Goal: Participate in discussion

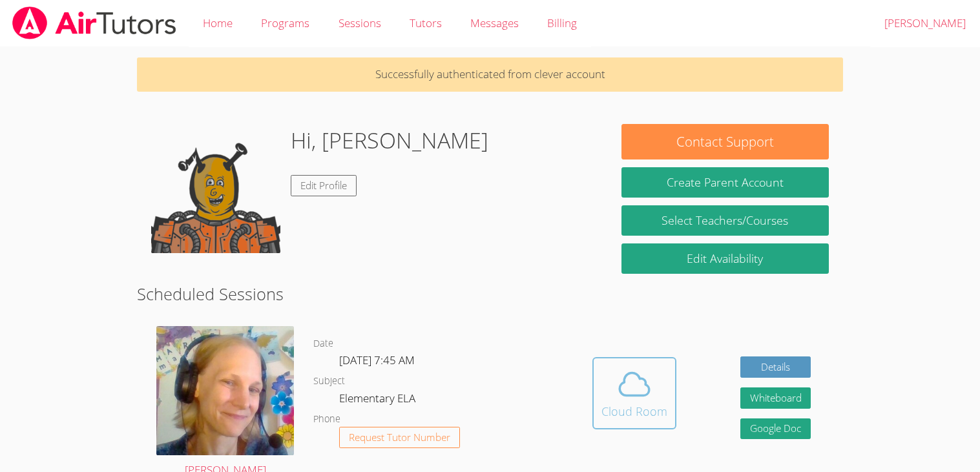
click at [632, 396] on icon at bounding box center [634, 384] width 36 height 36
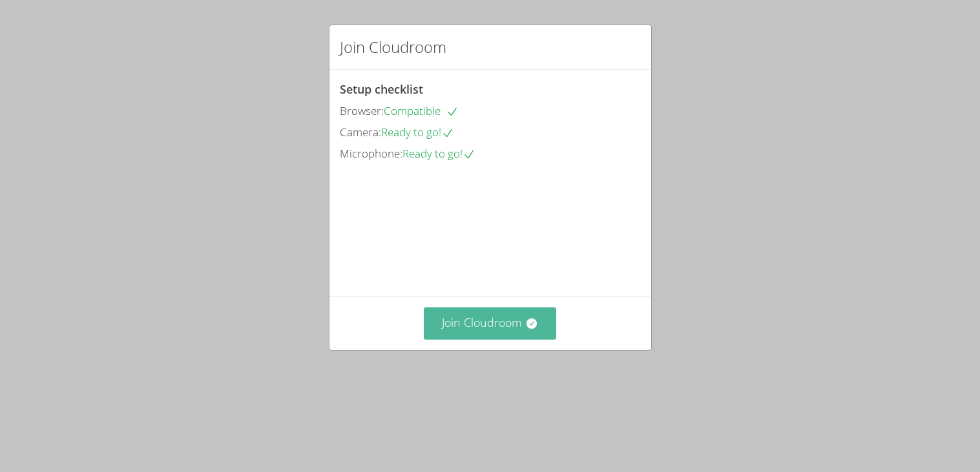
click at [451, 339] on button "Join Cloudroom" at bounding box center [490, 323] width 132 height 32
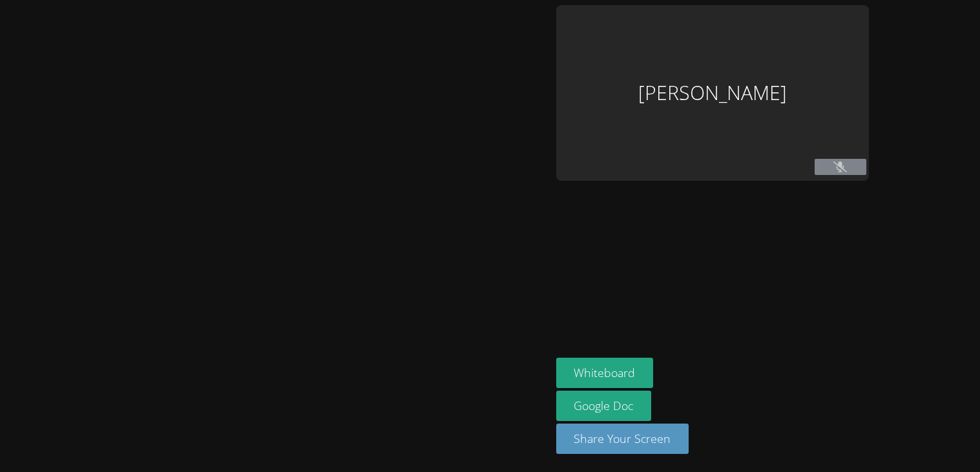
click at [545, 367] on div at bounding box center [275, 236] width 540 height 462
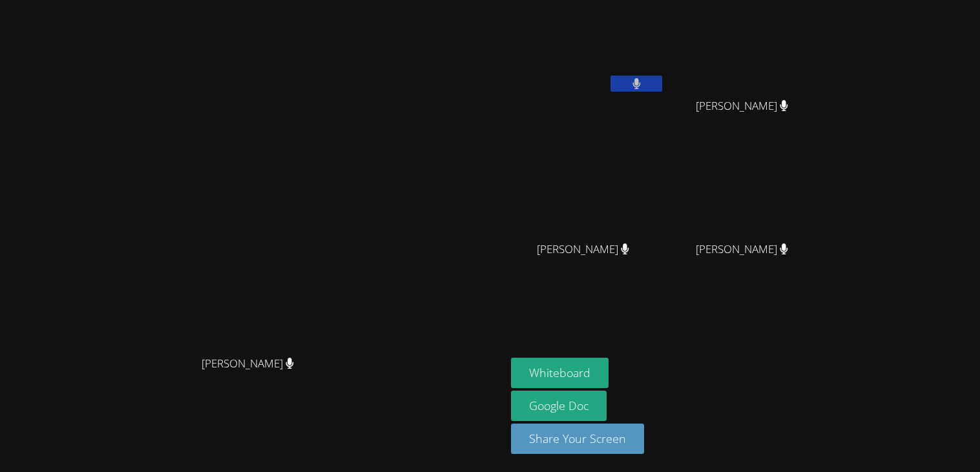
click at [662, 87] on button at bounding box center [636, 84] width 52 height 16
click at [643, 87] on icon at bounding box center [637, 83] width 14 height 11
click at [640, 88] on icon at bounding box center [636, 83] width 8 height 11
click at [662, 84] on button at bounding box center [636, 84] width 52 height 16
click at [662, 83] on button at bounding box center [636, 84] width 52 height 16
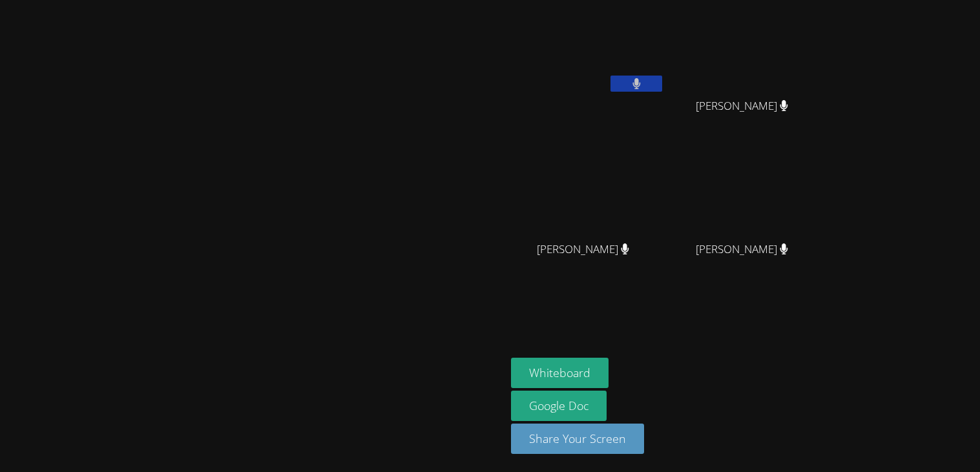
click at [662, 79] on button at bounding box center [636, 84] width 52 height 16
click at [608, 371] on button "Whiteboard" at bounding box center [560, 373] width 98 height 30
click at [608, 375] on button "Whiteboard" at bounding box center [560, 373] width 98 height 30
click at [662, 89] on button at bounding box center [636, 84] width 52 height 16
click at [608, 371] on button "Whiteboard" at bounding box center [560, 373] width 98 height 30
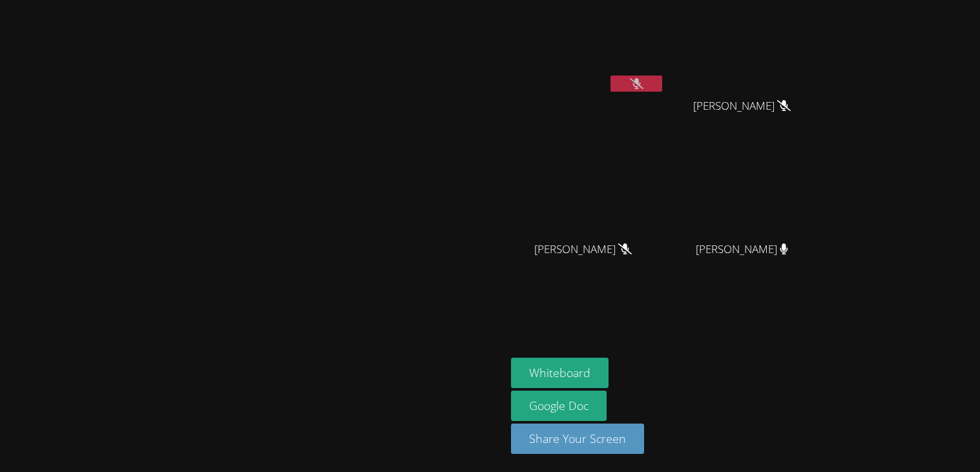
click at [350, 96] on video at bounding box center [253, 210] width 194 height 279
click at [828, 327] on aside "Bryan Tseng Kaiden Chen Kaiden Chen Oliver Faris Oliver Faris Gabriel Romano Lo…" at bounding box center [667, 236] width 323 height 472
click at [350, 221] on video at bounding box center [253, 210] width 194 height 279
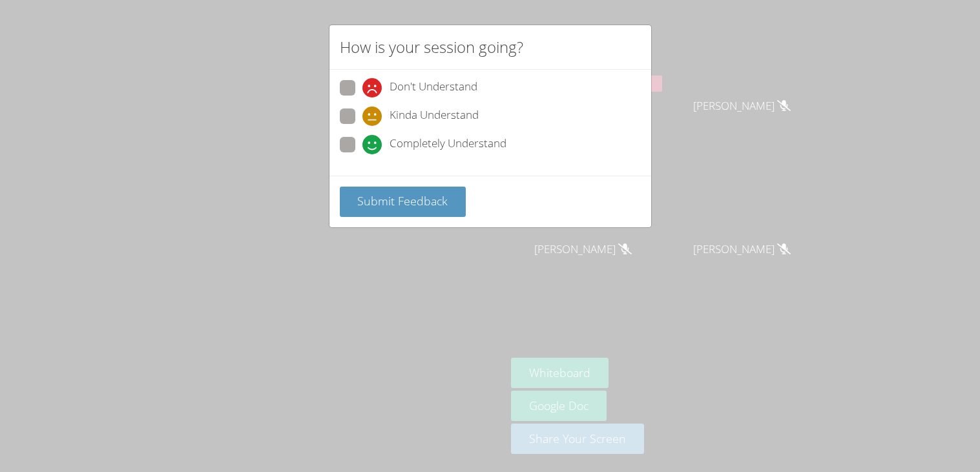
click at [929, 376] on div "How is your session going? Don't Understand Kinda Understand Completely Underst…" at bounding box center [490, 236] width 980 height 472
click at [362, 154] on span at bounding box center [362, 154] width 0 height 0
click at [362, 145] on input "Completely Understand" at bounding box center [367, 142] width 11 height 11
radio input "true"
click at [391, 209] on button "Submit Feedback" at bounding box center [403, 202] width 127 height 30
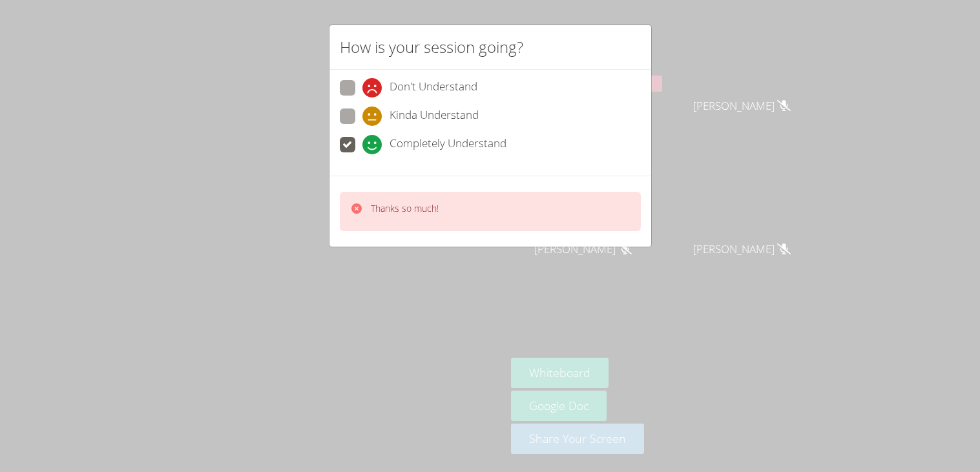
click at [393, 206] on p "Thanks so much!" at bounding box center [405, 208] width 68 height 13
